Goal: Navigation & Orientation: Find specific page/section

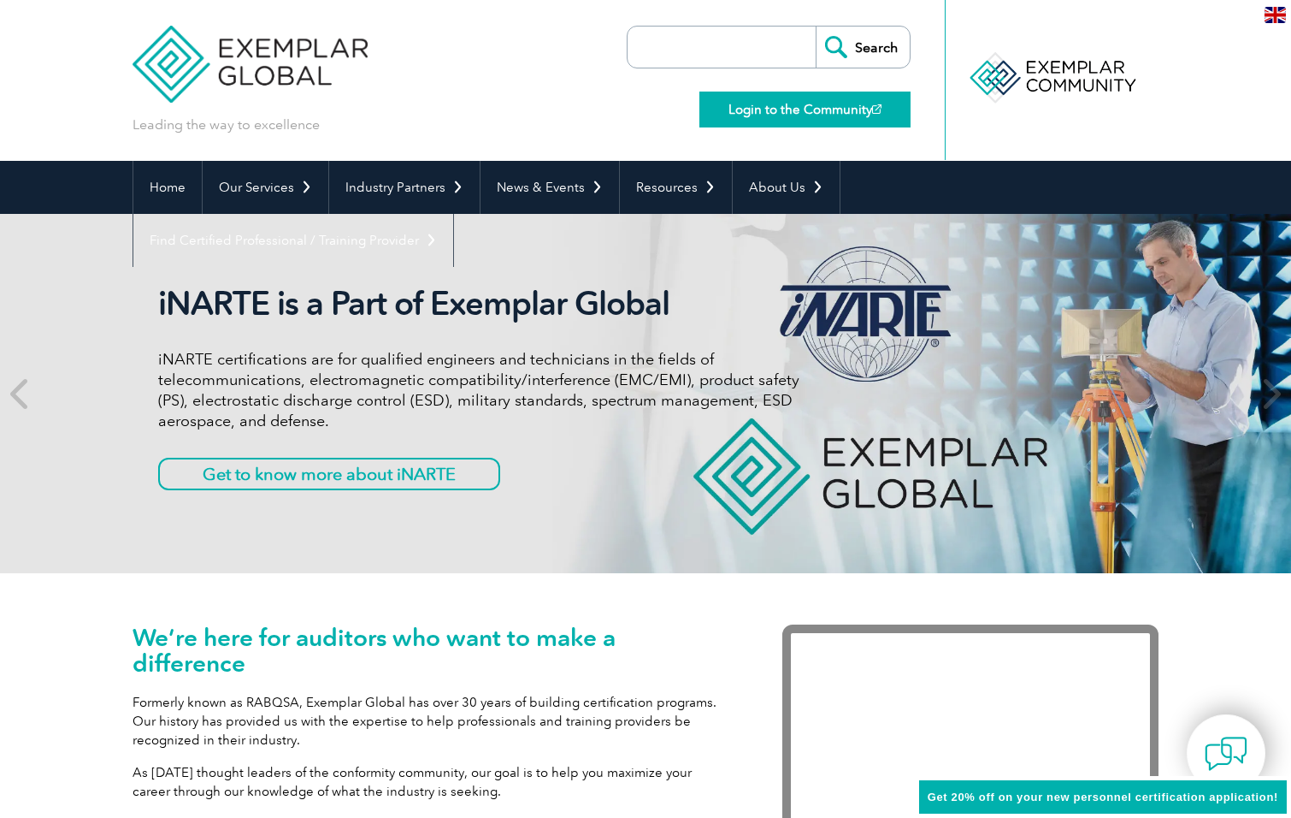
click at [778, 115] on link "Login to the Community" at bounding box center [805, 110] width 211 height 36
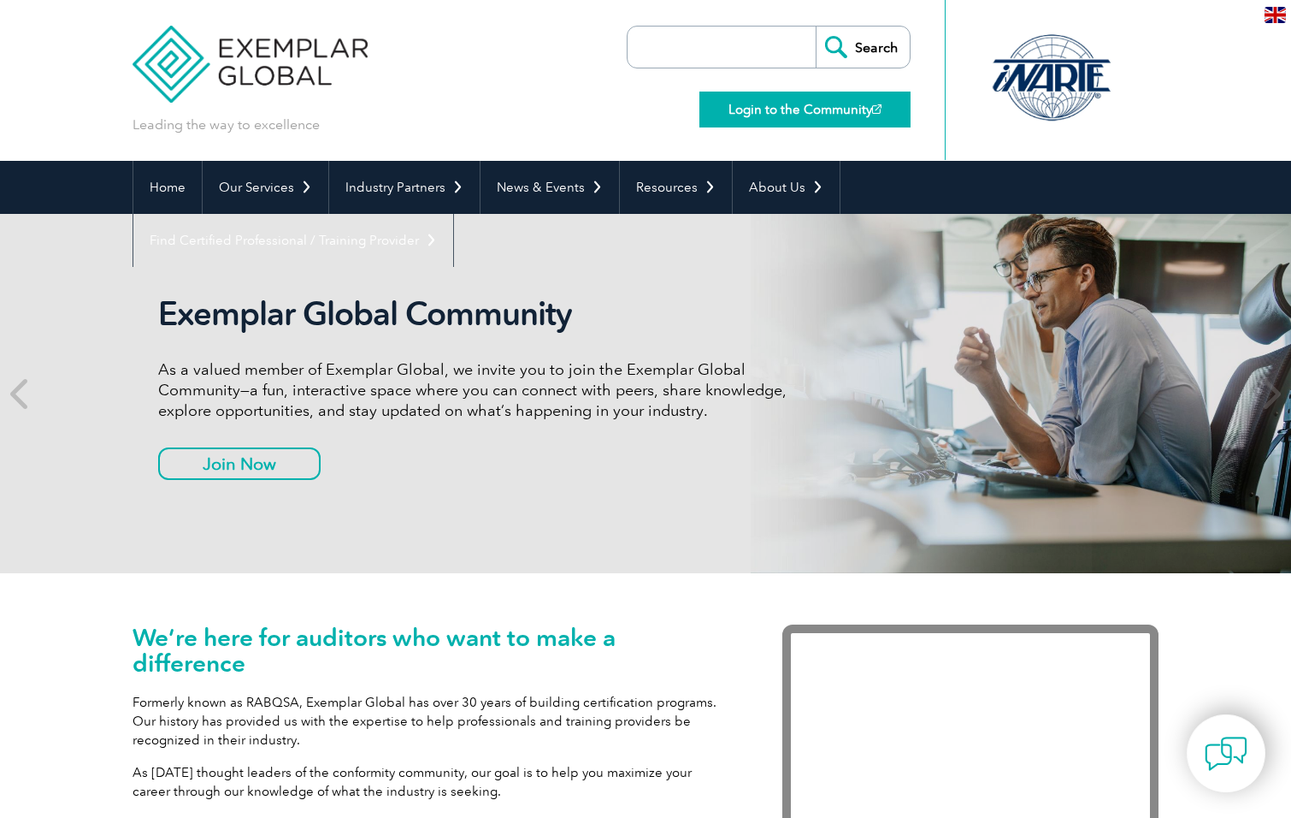
click at [777, 108] on link "Login to the Community" at bounding box center [805, 110] width 211 height 36
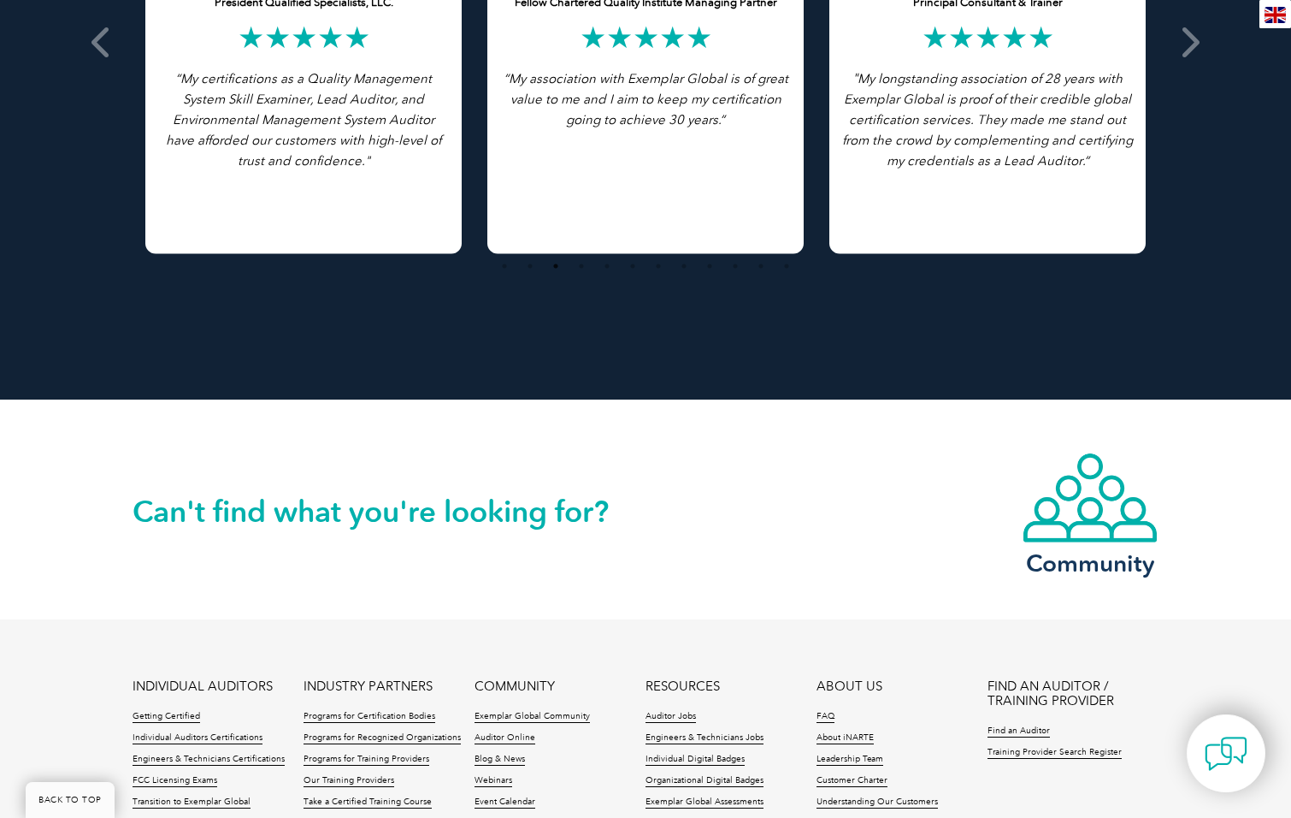
scroll to position [3867, 0]
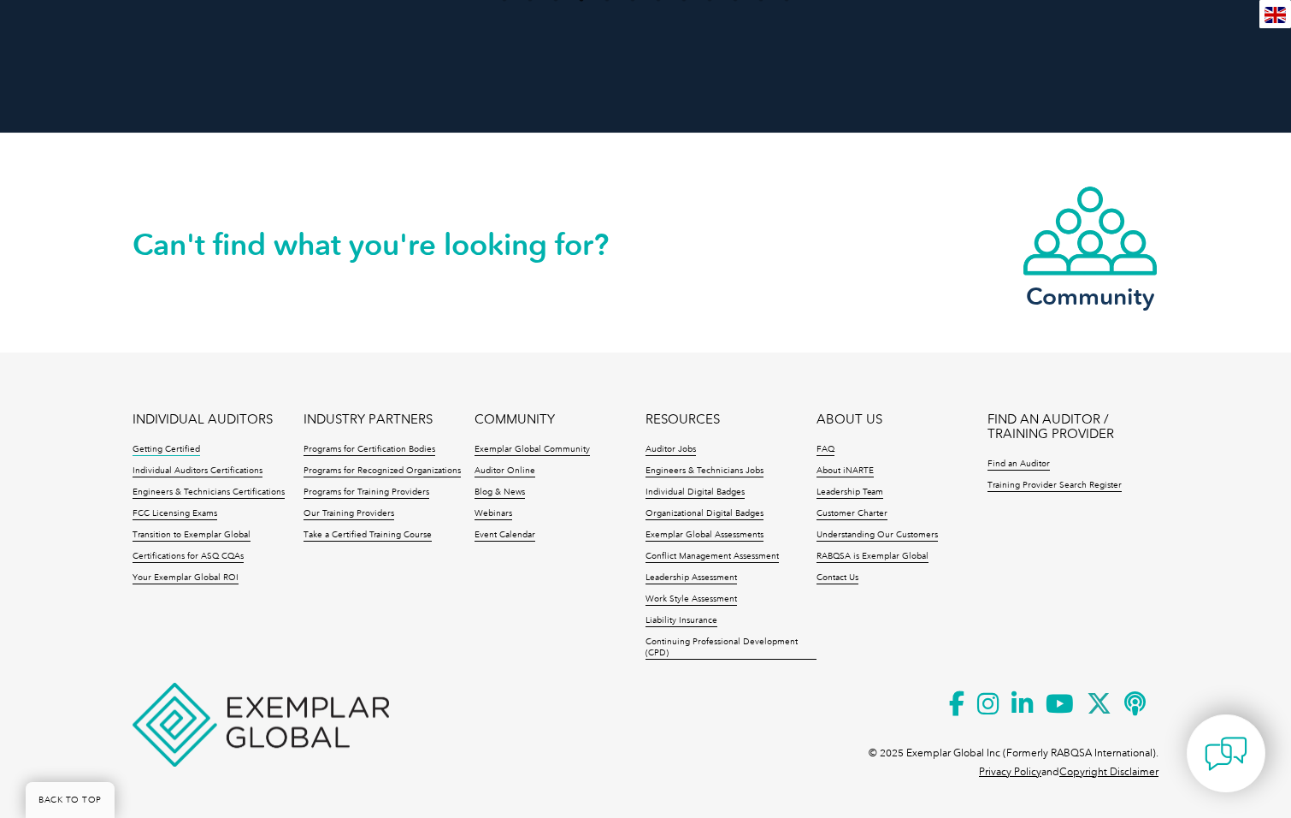
click at [162, 448] on link "Getting Certified" at bounding box center [167, 450] width 68 height 12
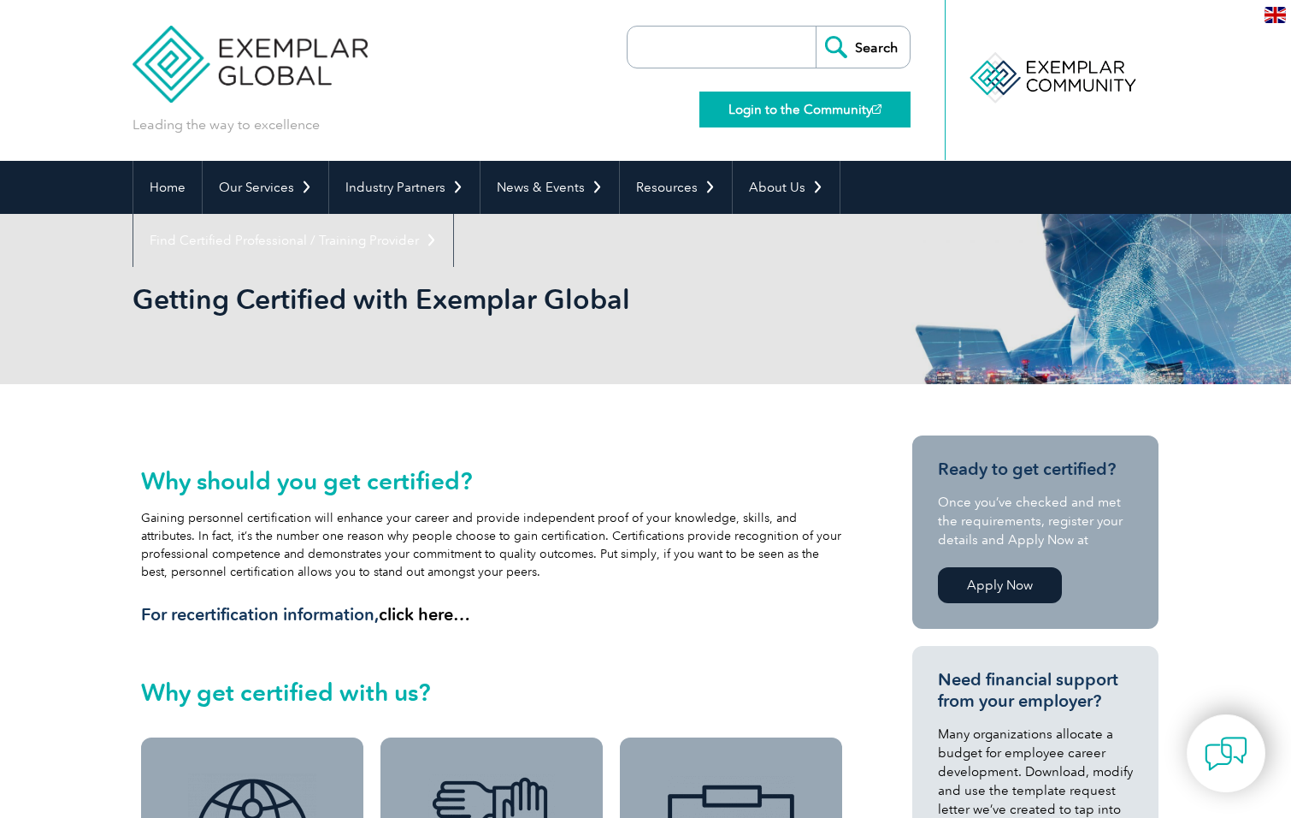
click at [796, 115] on link "Login to the Community" at bounding box center [805, 110] width 211 height 36
